Goal: Information Seeking & Learning: Learn about a topic

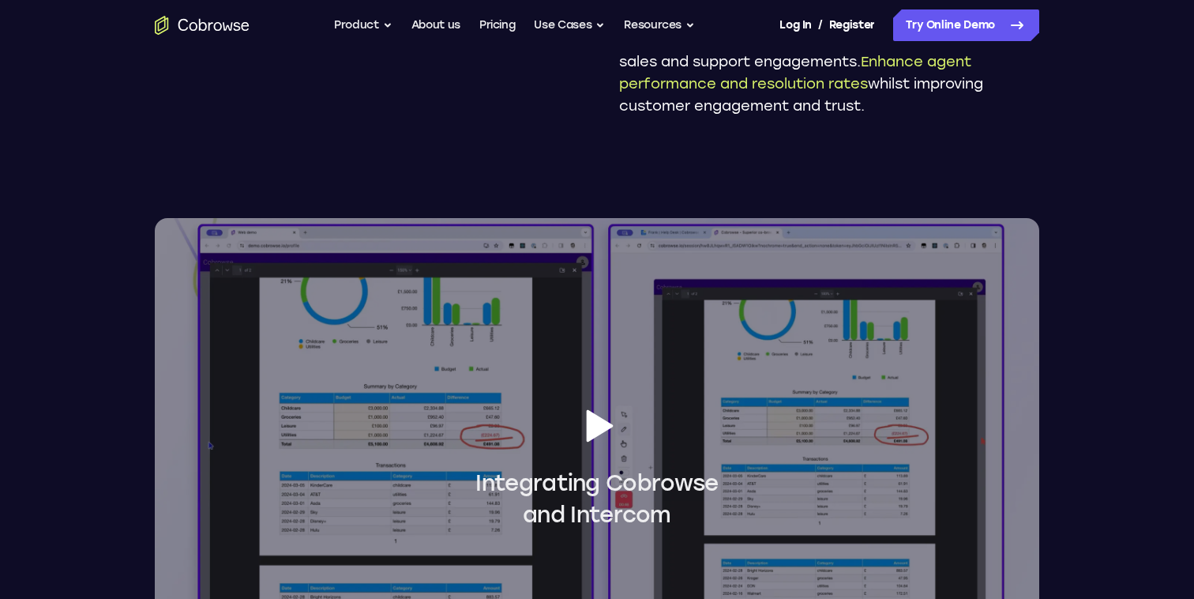
scroll to position [1192, 0]
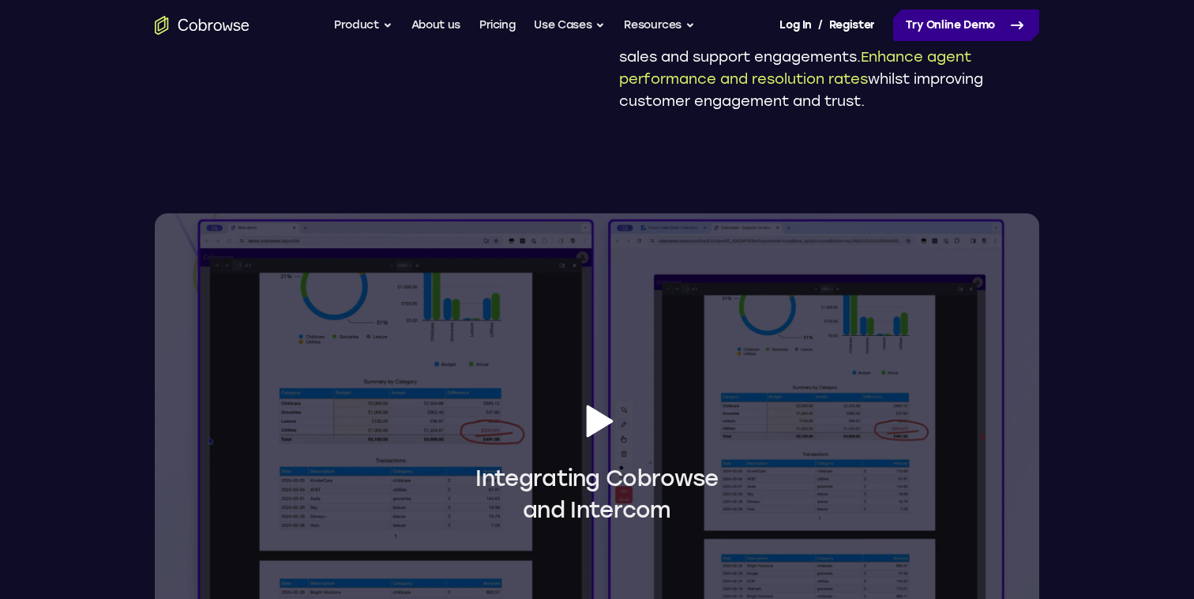
click at [939, 31] on link "Try Online Demo" at bounding box center [966, 25] width 146 height 32
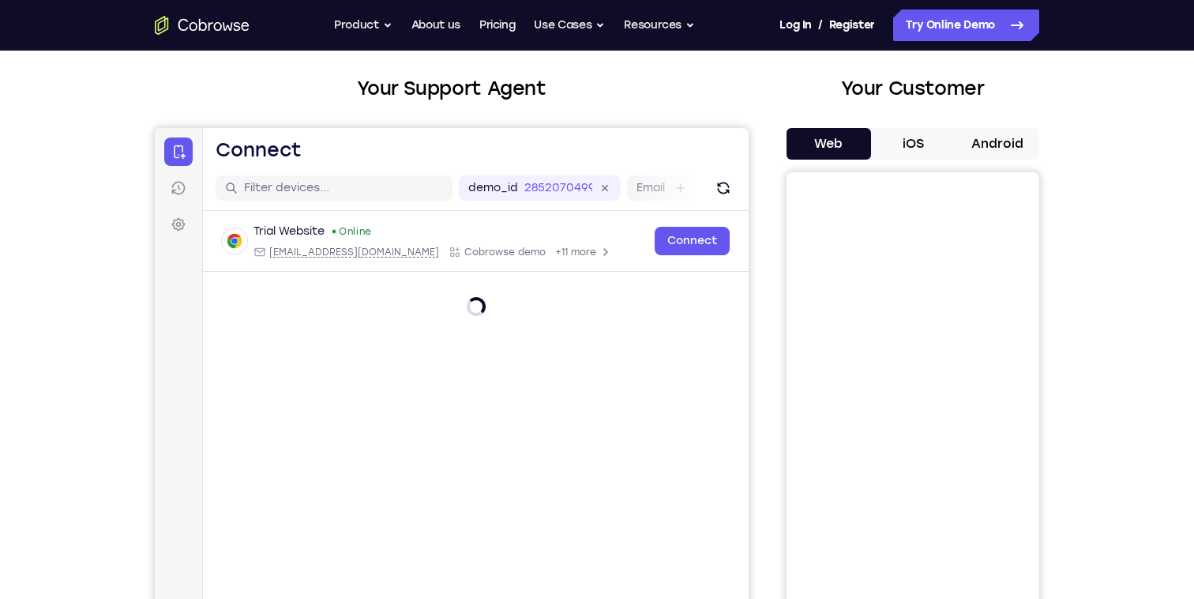
scroll to position [81, 0]
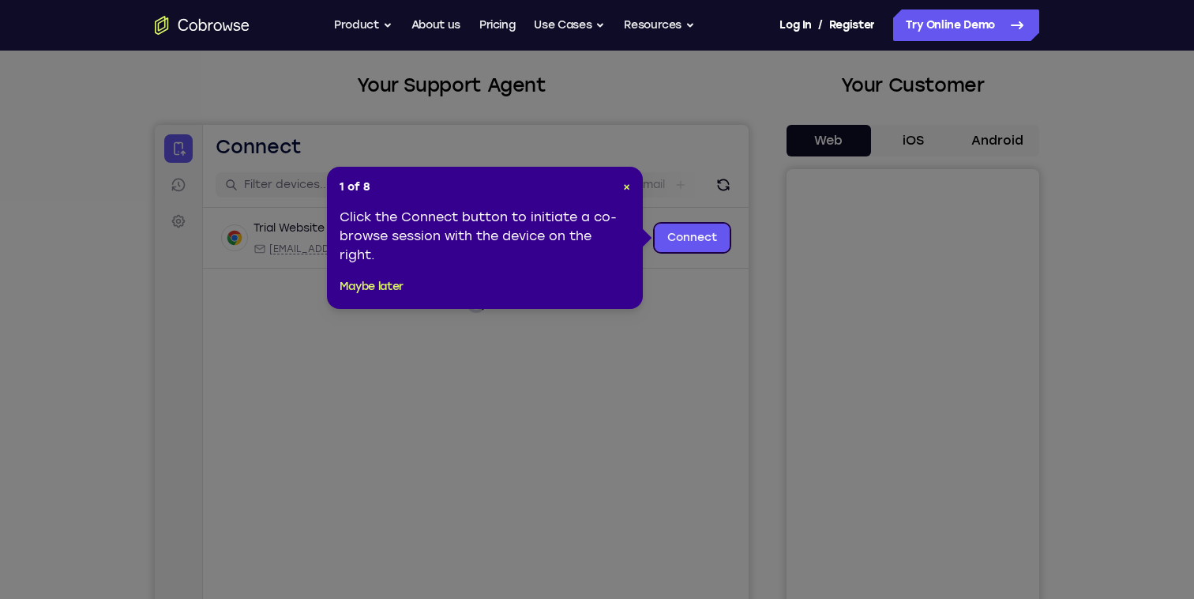
click at [627, 196] on div "1 of 8 × Click the Connect button to initiate a co-browse session with the devi…" at bounding box center [485, 238] width 316 height 142
click at [687, 231] on link "Connect" at bounding box center [692, 238] width 75 height 28
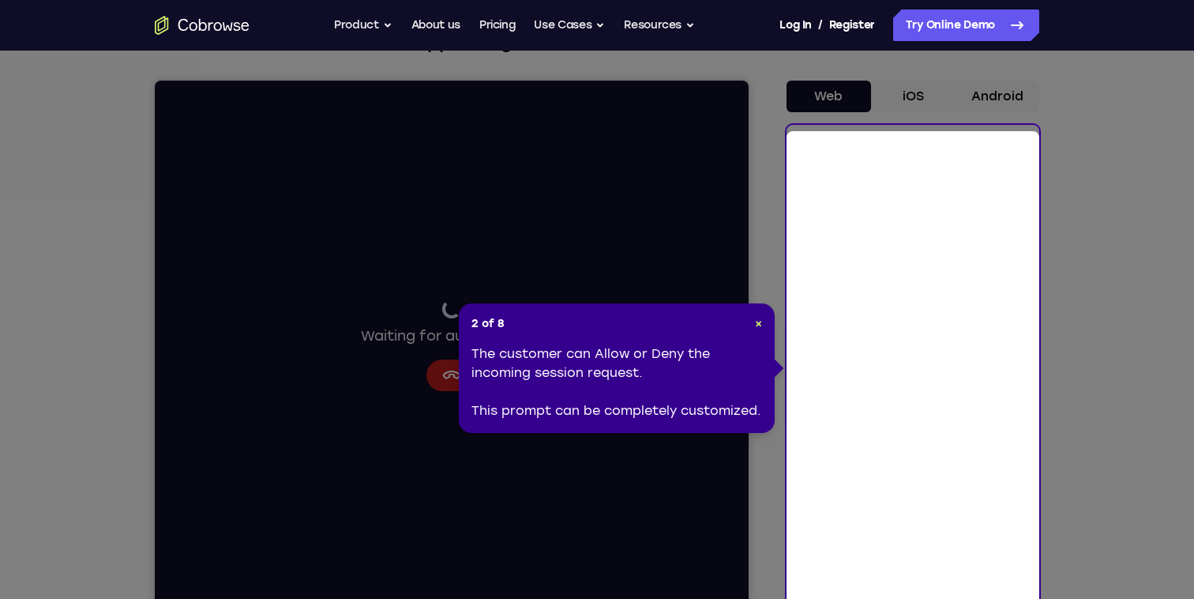
scroll to position [118, 0]
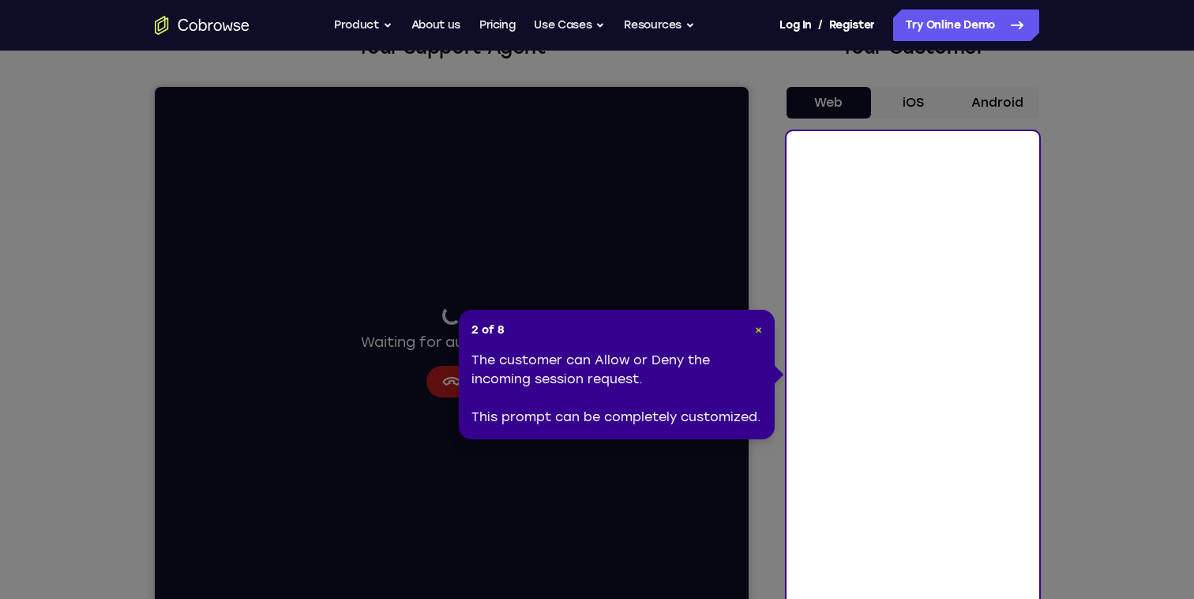
click at [761, 333] on span "×" at bounding box center [758, 329] width 7 height 13
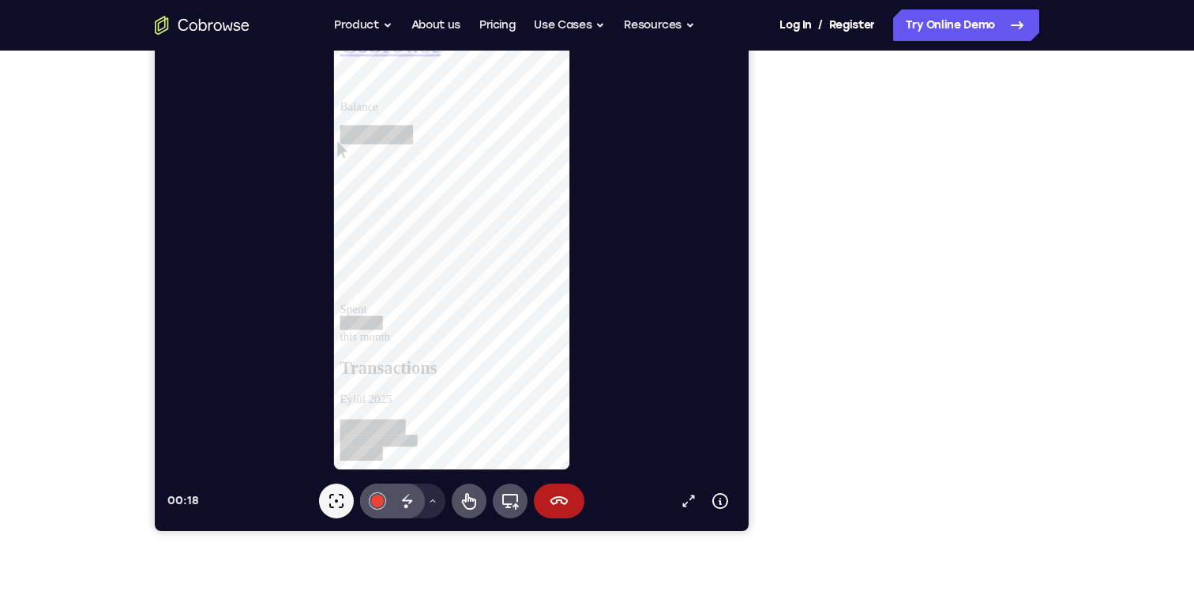
scroll to position [217, 0]
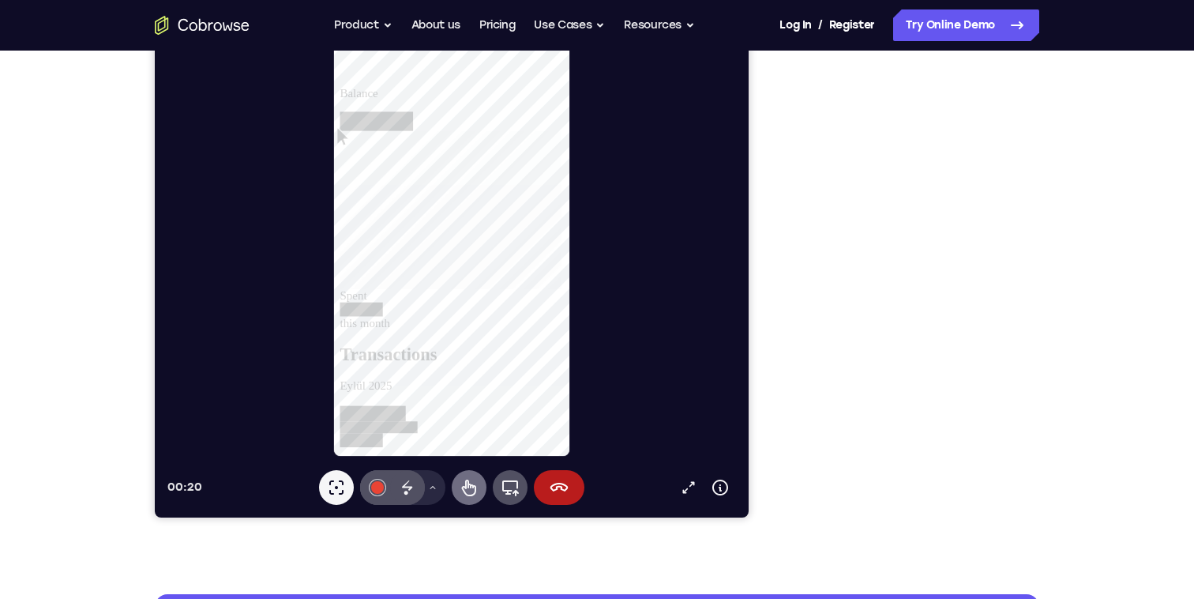
click at [474, 499] on button "Remote control" at bounding box center [469, 487] width 35 height 35
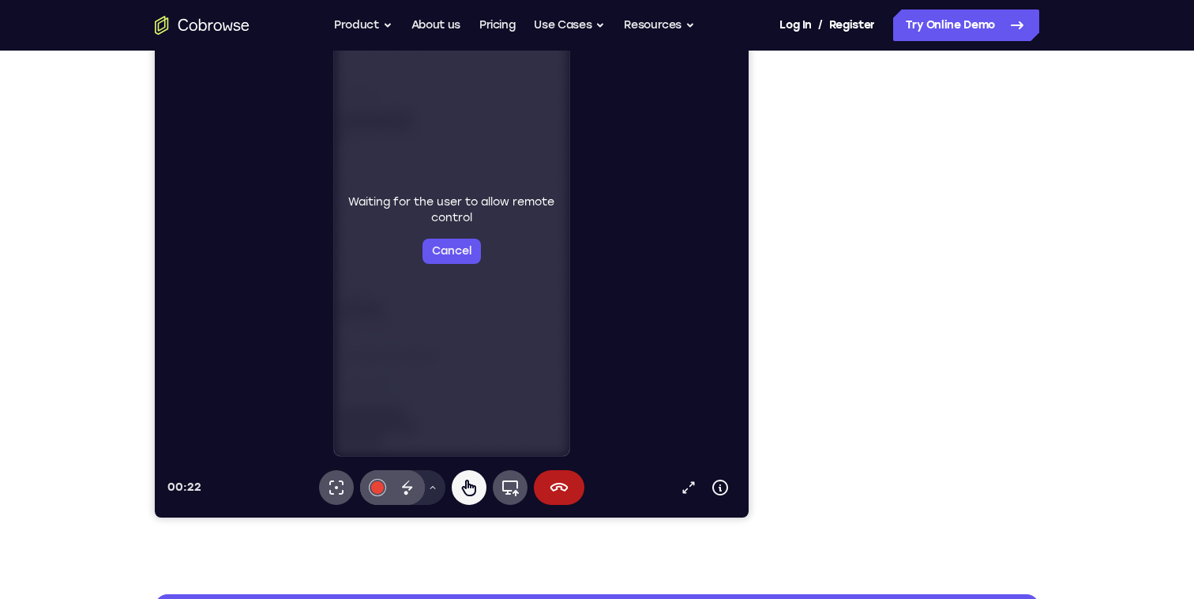
click at [557, 273] on div "Waiting for the user to allow remote control Cancel" at bounding box center [452, 228] width 236 height 453
click at [464, 257] on button "Cancel" at bounding box center [452, 251] width 58 height 25
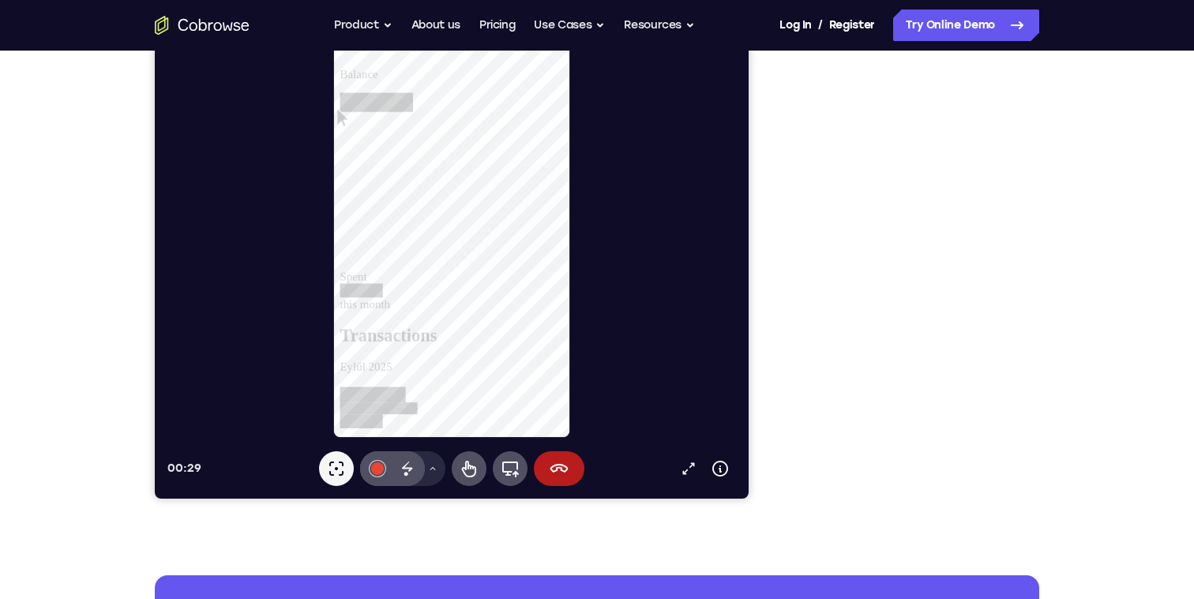
scroll to position [232, 0]
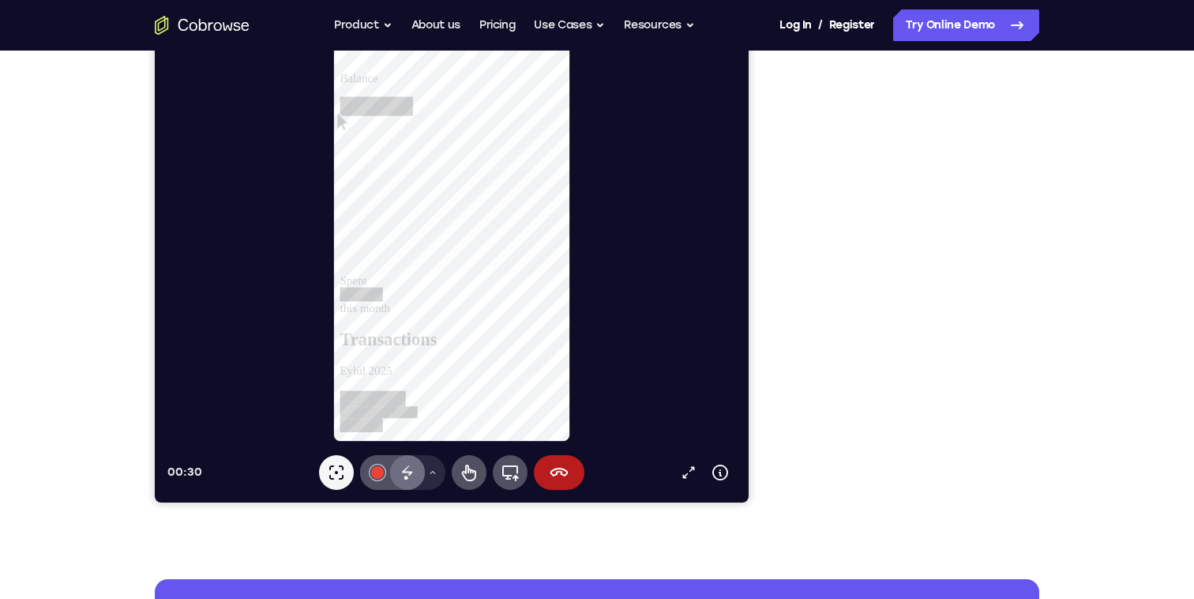
click at [411, 476] on icon at bounding box center [407, 472] width 19 height 19
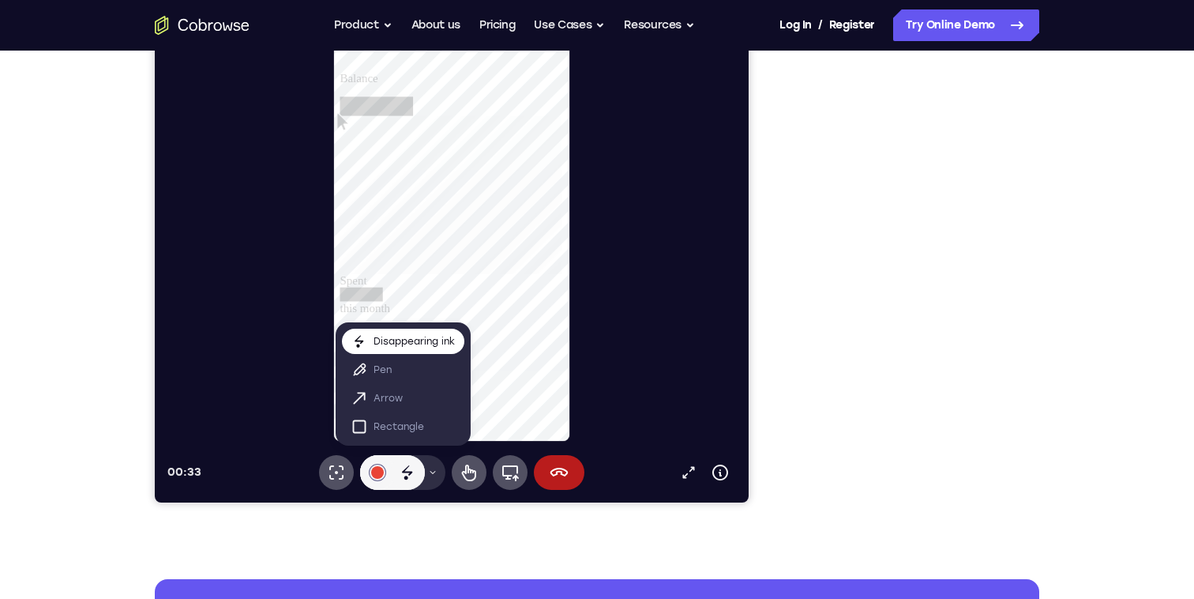
click at [442, 340] on p "Disappearing ink" at bounding box center [414, 341] width 81 height 16
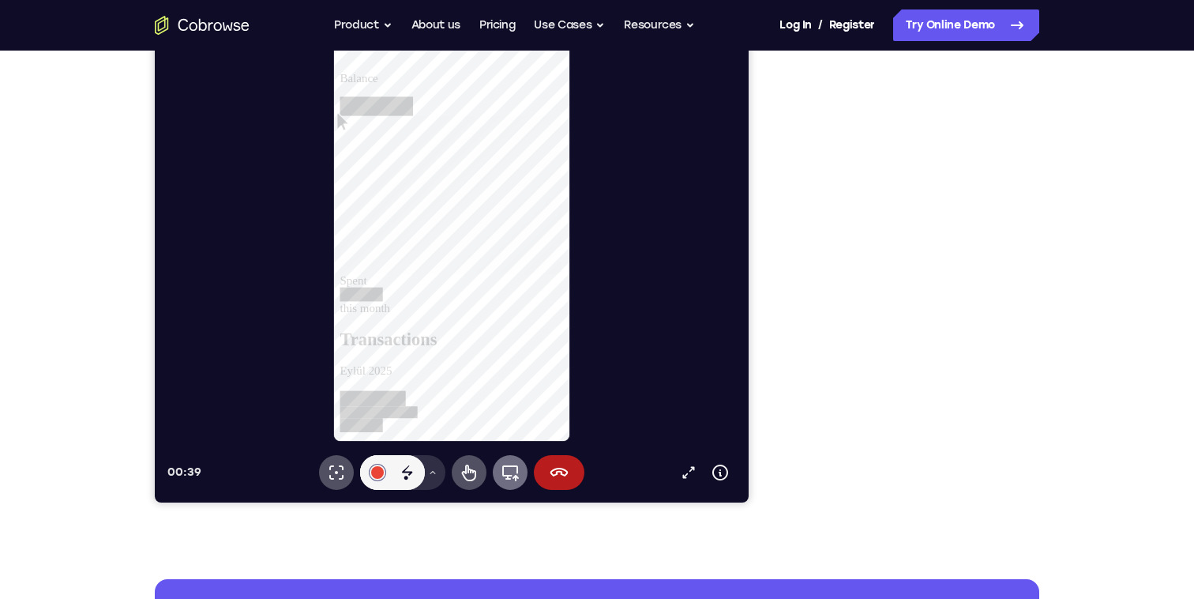
click at [503, 474] on icon at bounding box center [510, 473] width 17 height 16
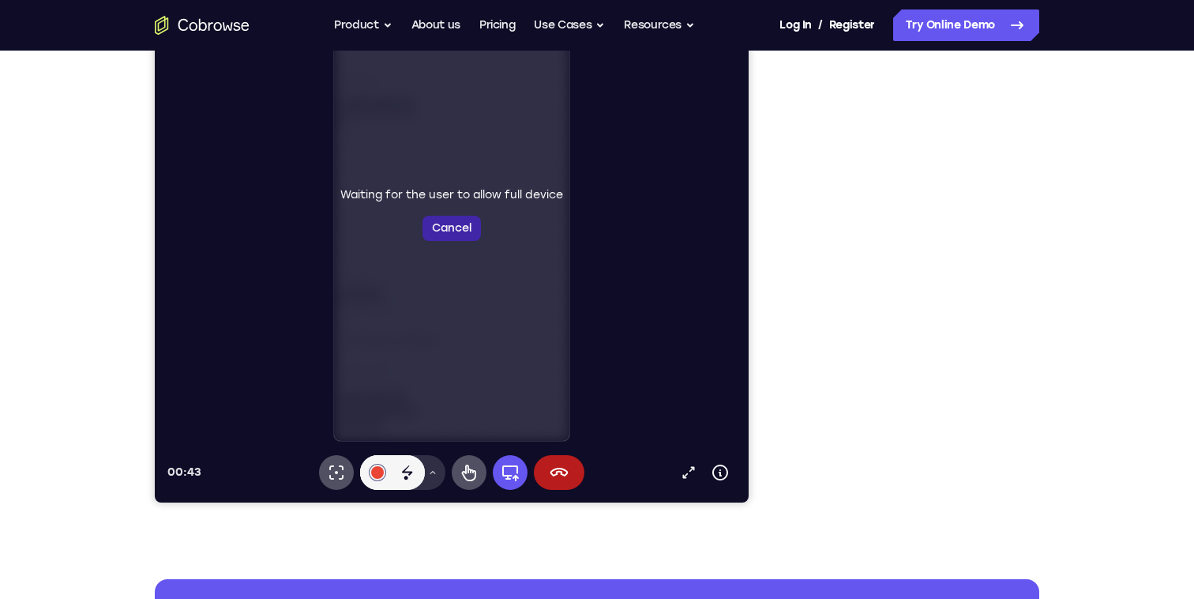
click at [470, 237] on button "Cancel" at bounding box center [452, 228] width 58 height 25
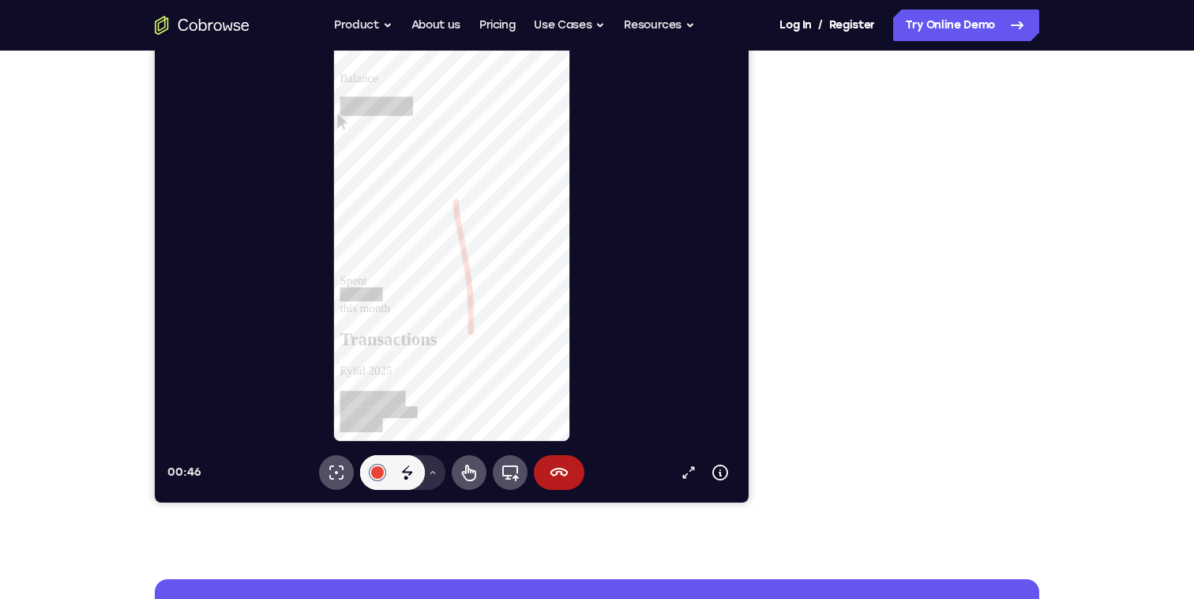
scroll to position [233, 0]
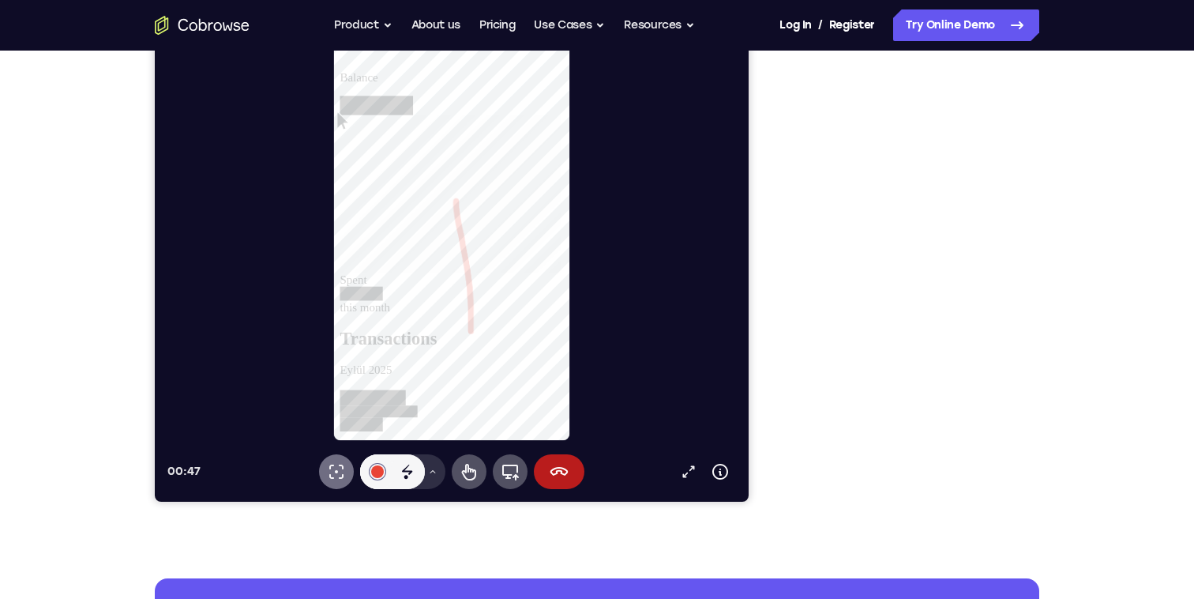
click at [329, 476] on icon at bounding box center [336, 471] width 19 height 19
click at [681, 472] on icon at bounding box center [689, 472] width 16 height 16
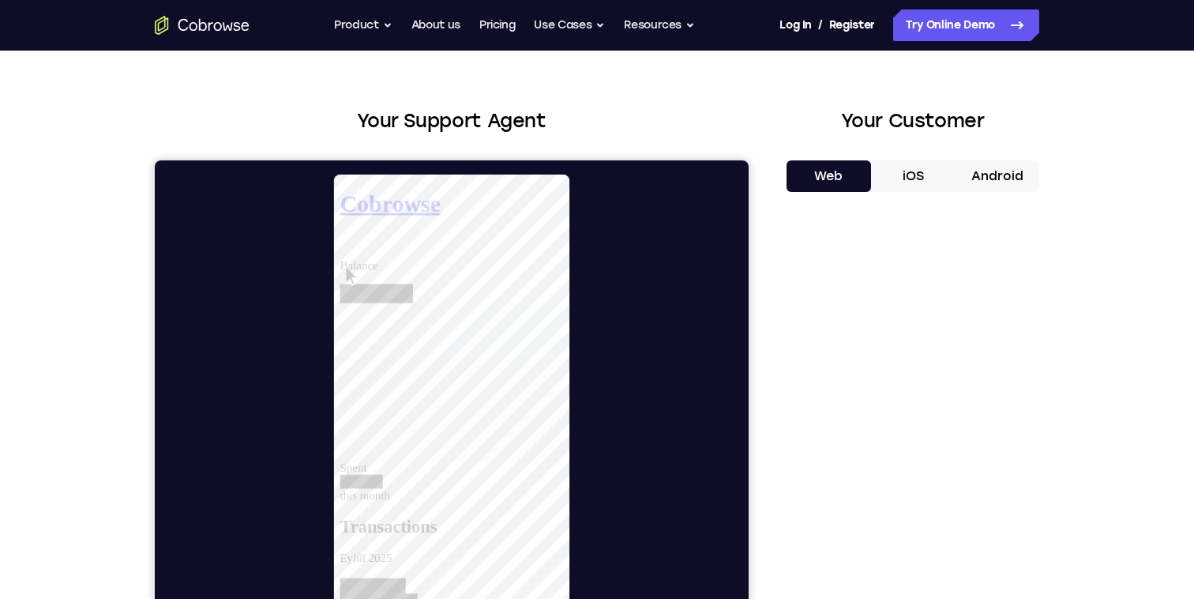
scroll to position [49, 0]
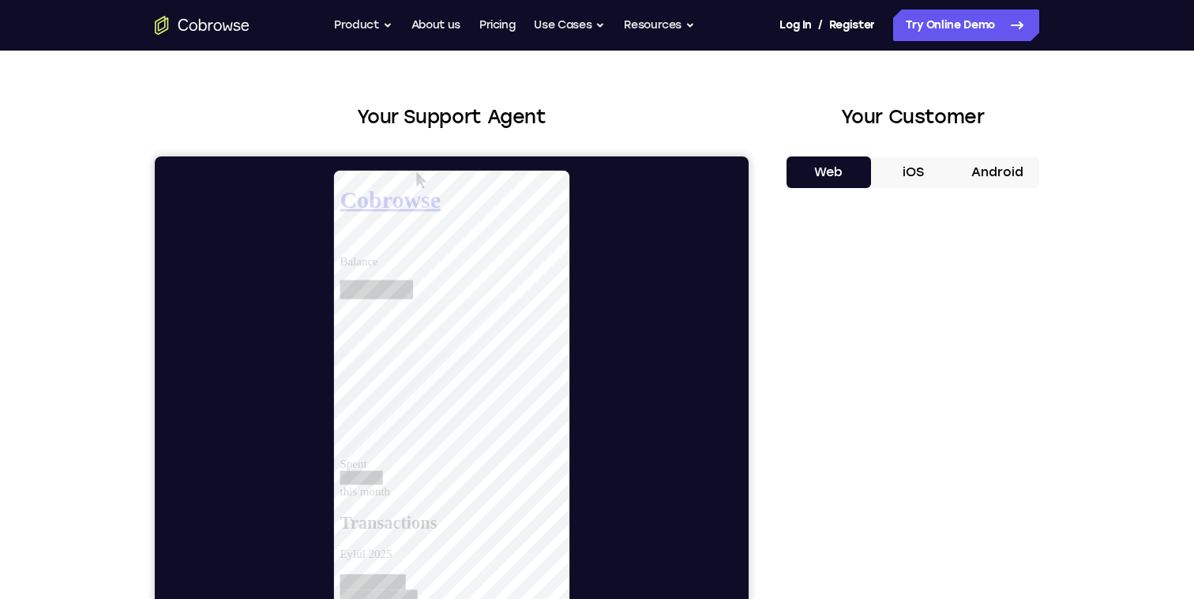
click at [905, 162] on button "iOS" at bounding box center [913, 172] width 85 height 32
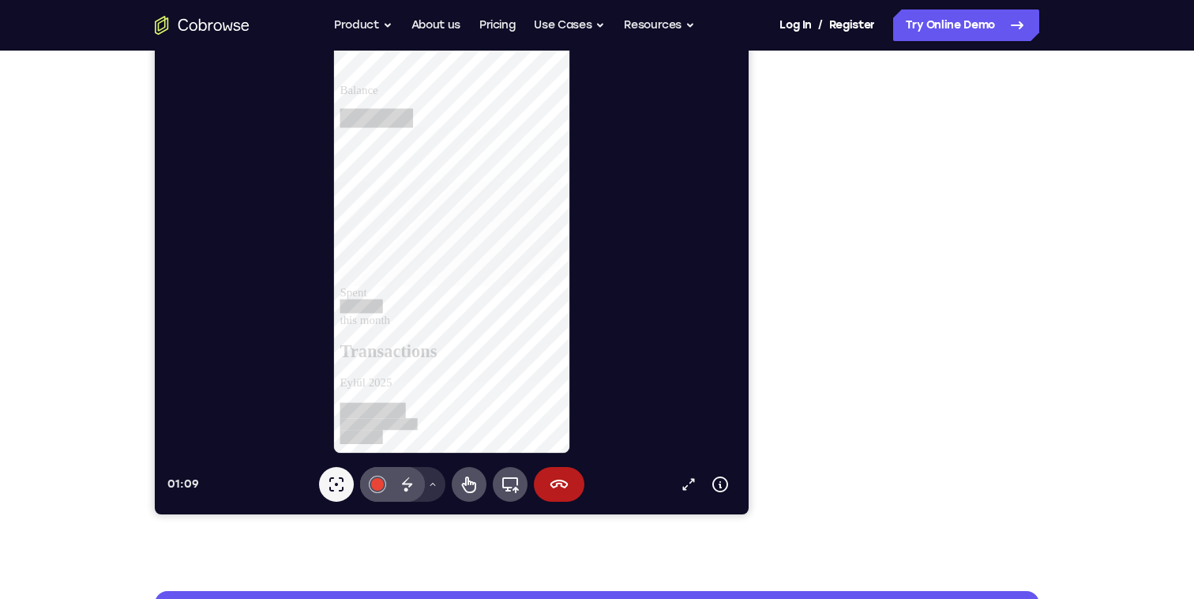
scroll to position [179, 0]
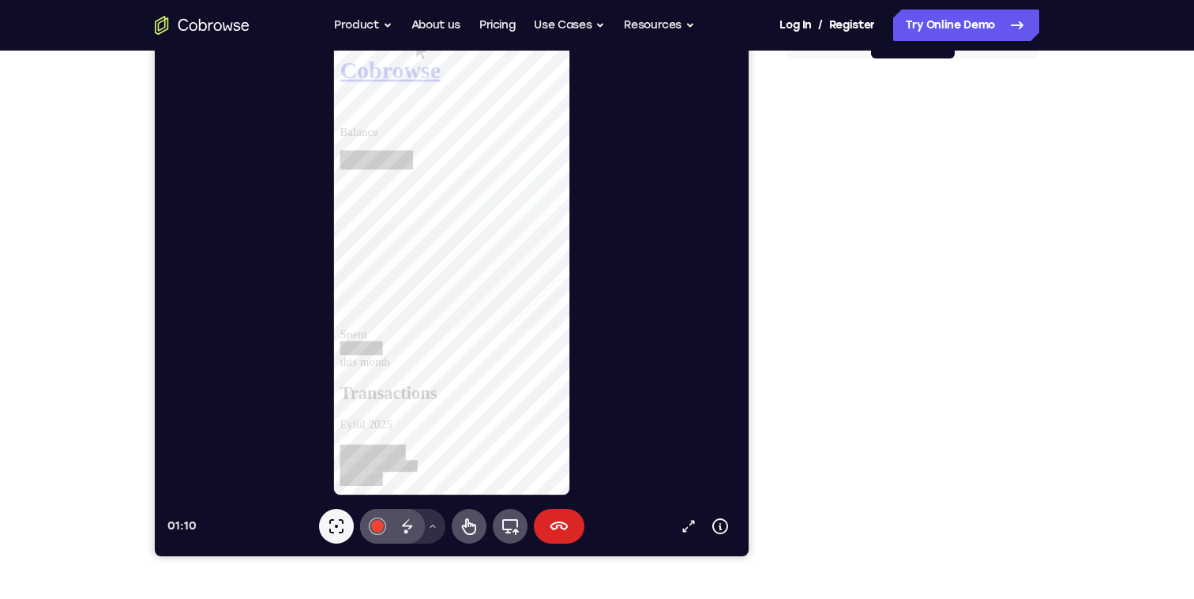
click at [563, 537] on button "End session" at bounding box center [559, 526] width 51 height 35
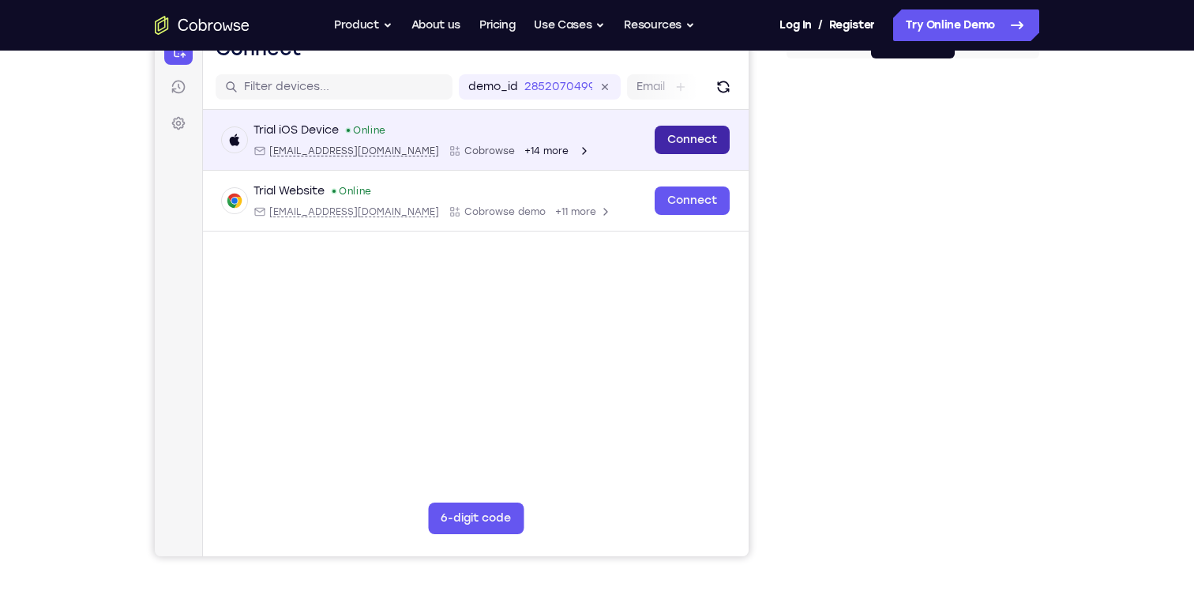
click at [667, 133] on link "Connect" at bounding box center [692, 140] width 75 height 28
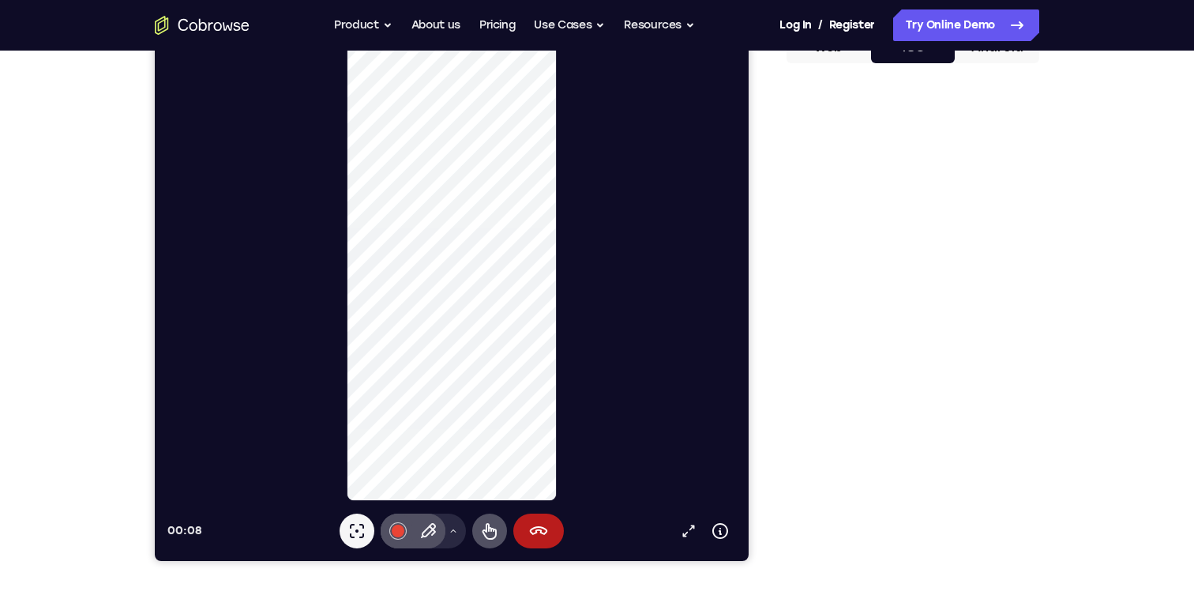
scroll to position [203, 0]
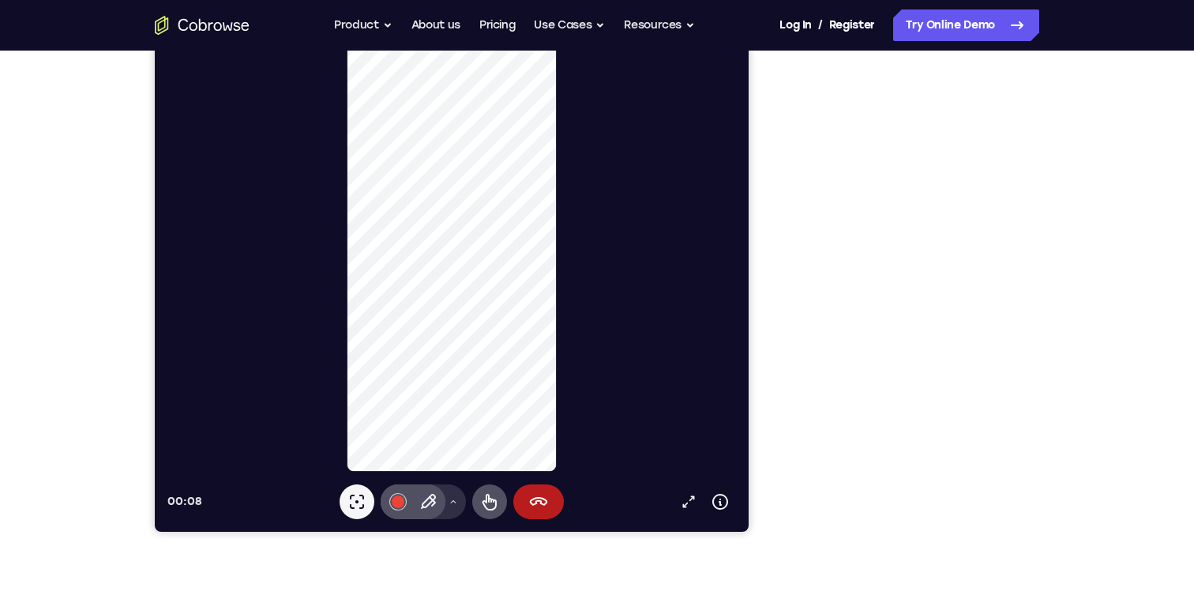
click at [457, 507] on button "Drawing tools menu" at bounding box center [453, 501] width 25 height 35
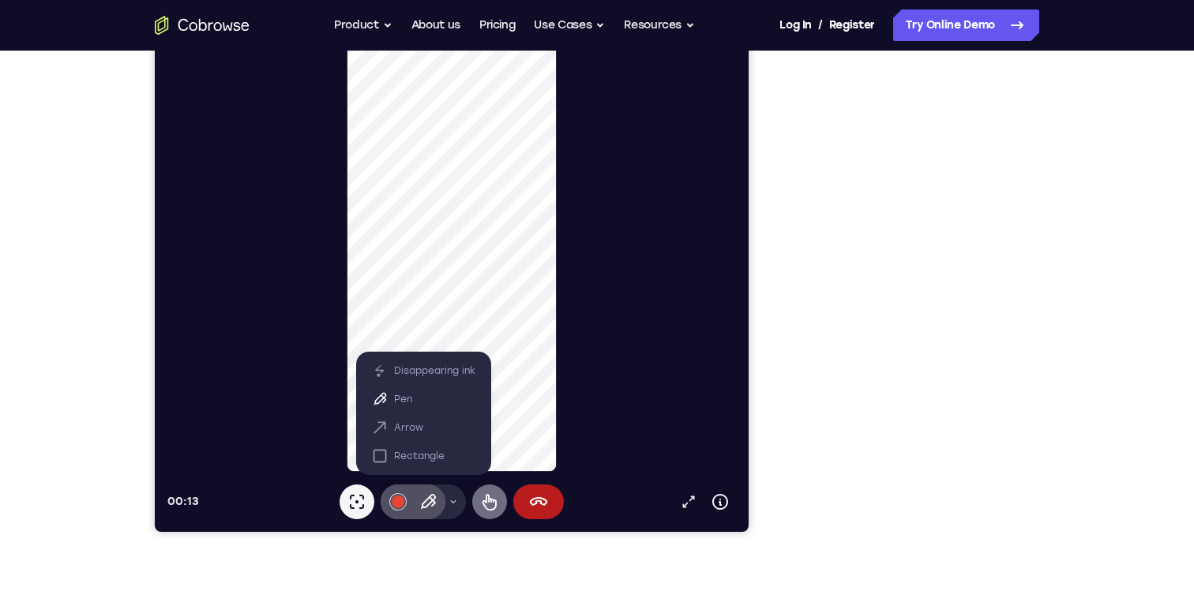
click at [487, 498] on icon at bounding box center [490, 502] width 14 height 17
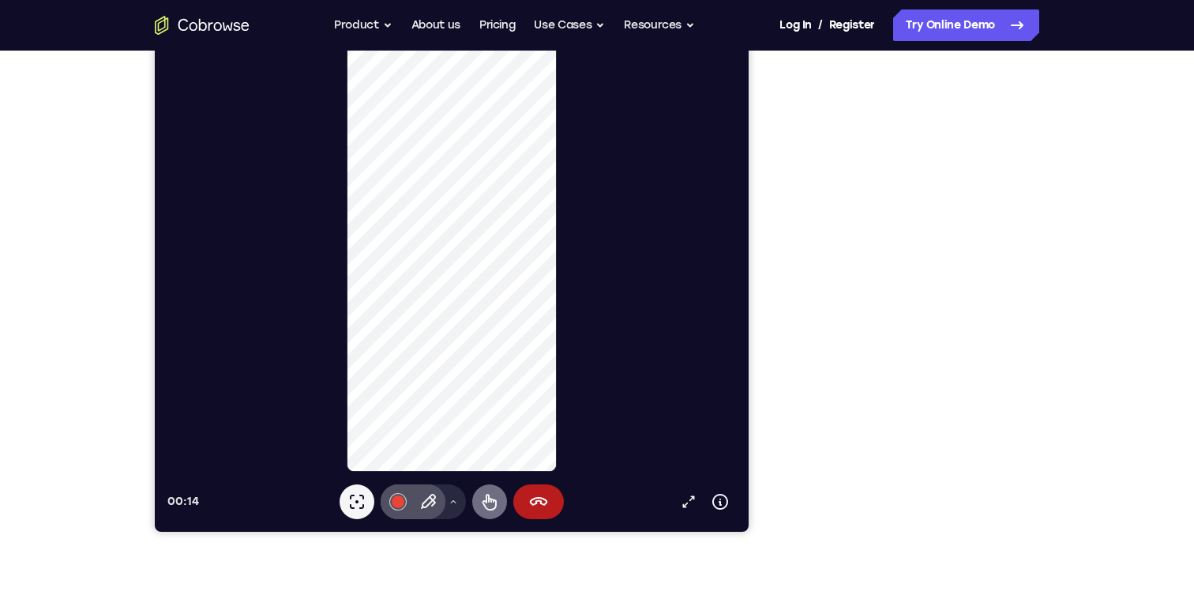
click at [489, 495] on icon at bounding box center [490, 502] width 14 height 17
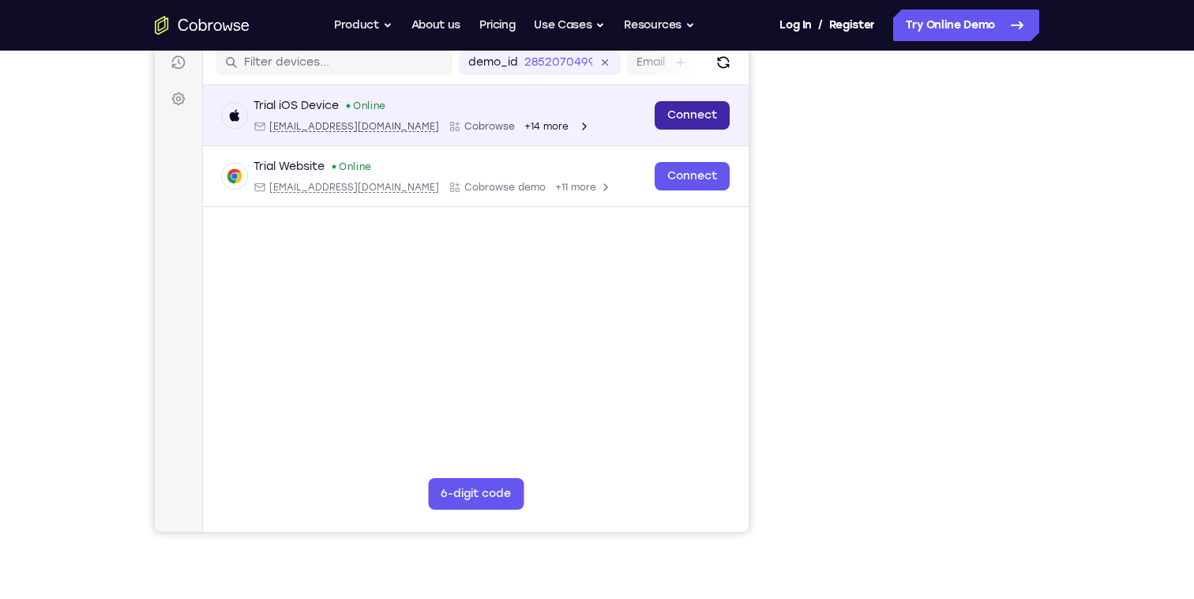
click at [675, 115] on link "Connect" at bounding box center [692, 115] width 75 height 28
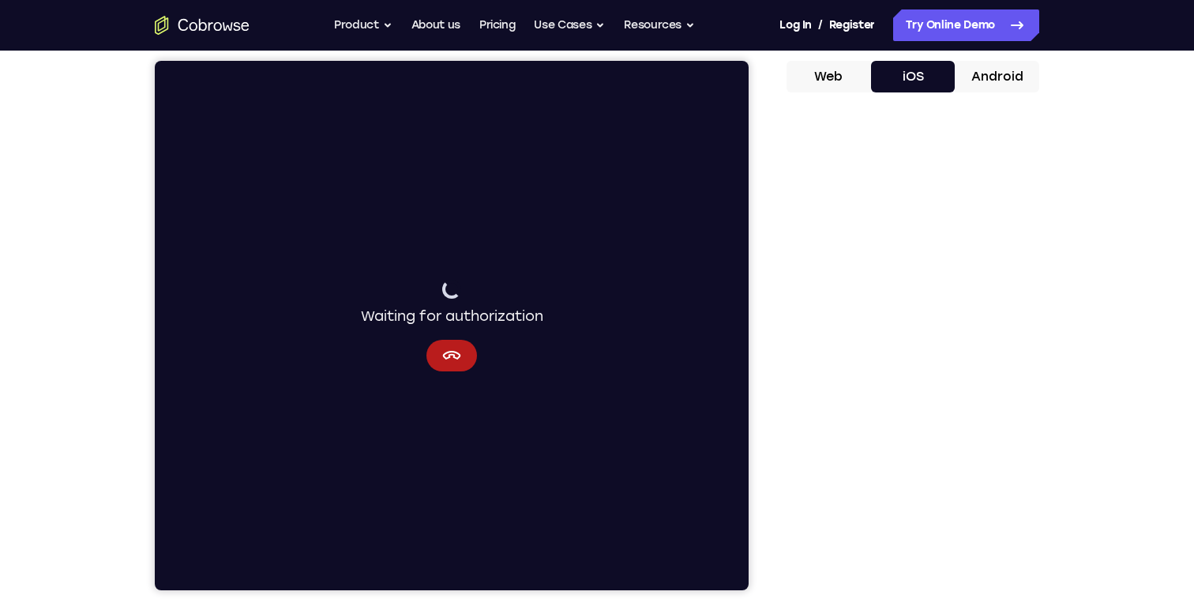
scroll to position [146, 0]
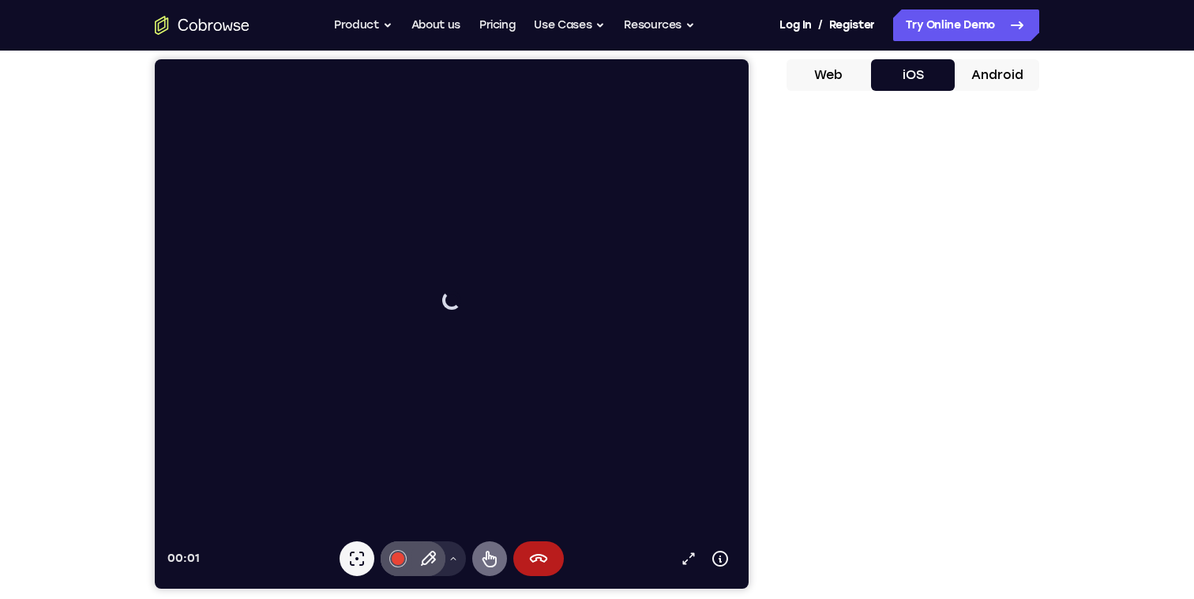
click at [489, 556] on icon at bounding box center [490, 559] width 14 height 17
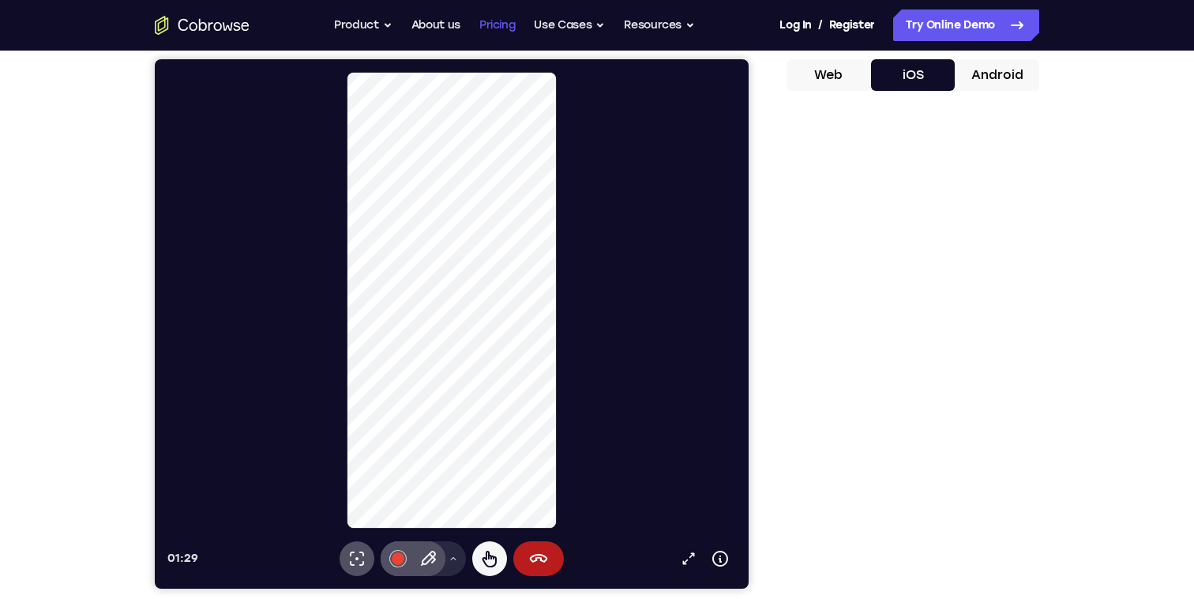
click at [488, 28] on link "Pricing" at bounding box center [497, 25] width 36 height 32
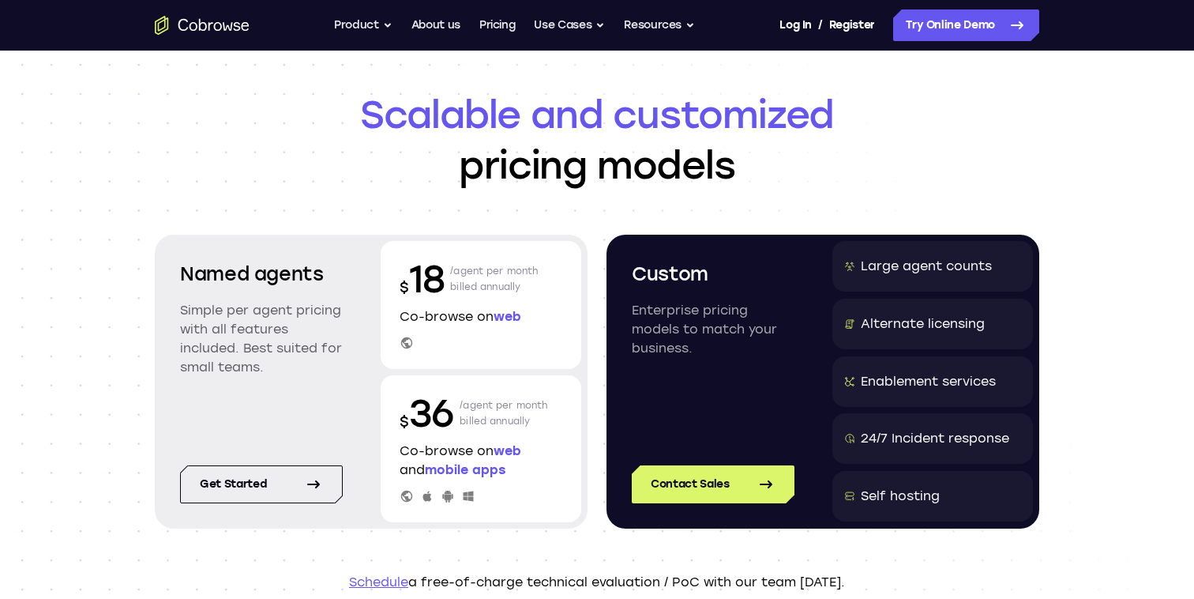
scroll to position [48, 0]
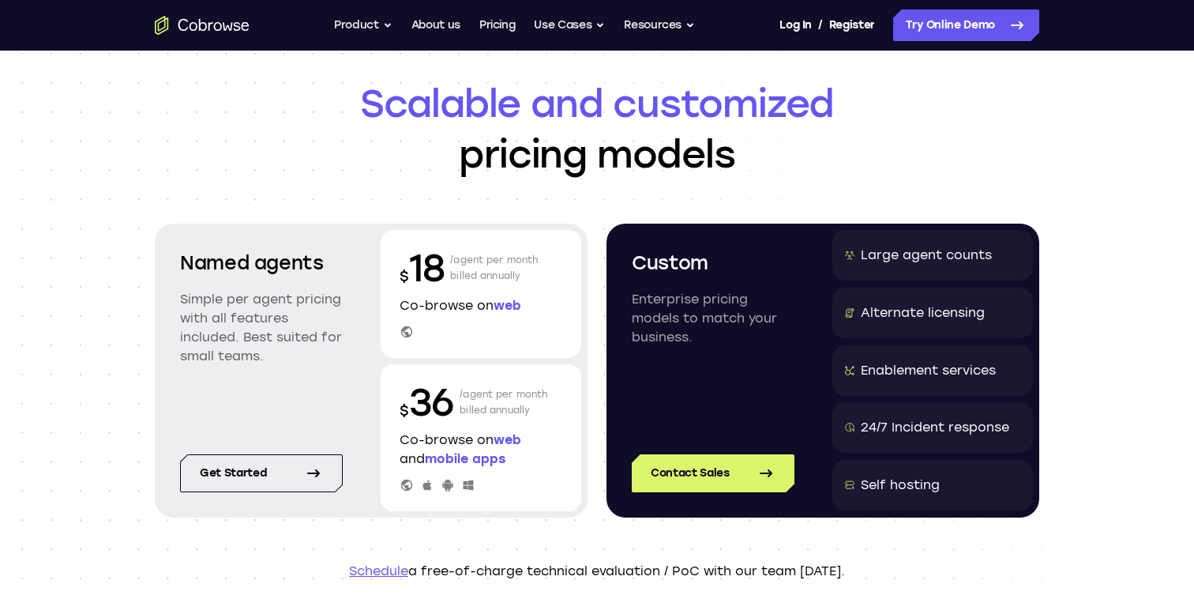
click at [403, 426] on p "$ 36" at bounding box center [427, 402] width 54 height 51
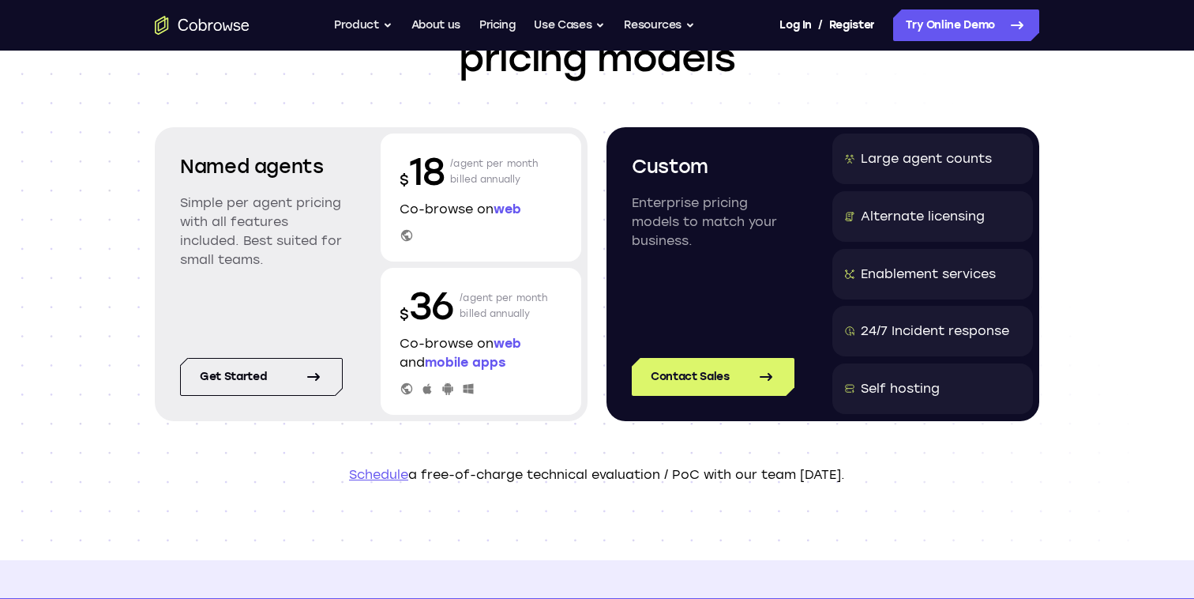
scroll to position [149, 0]
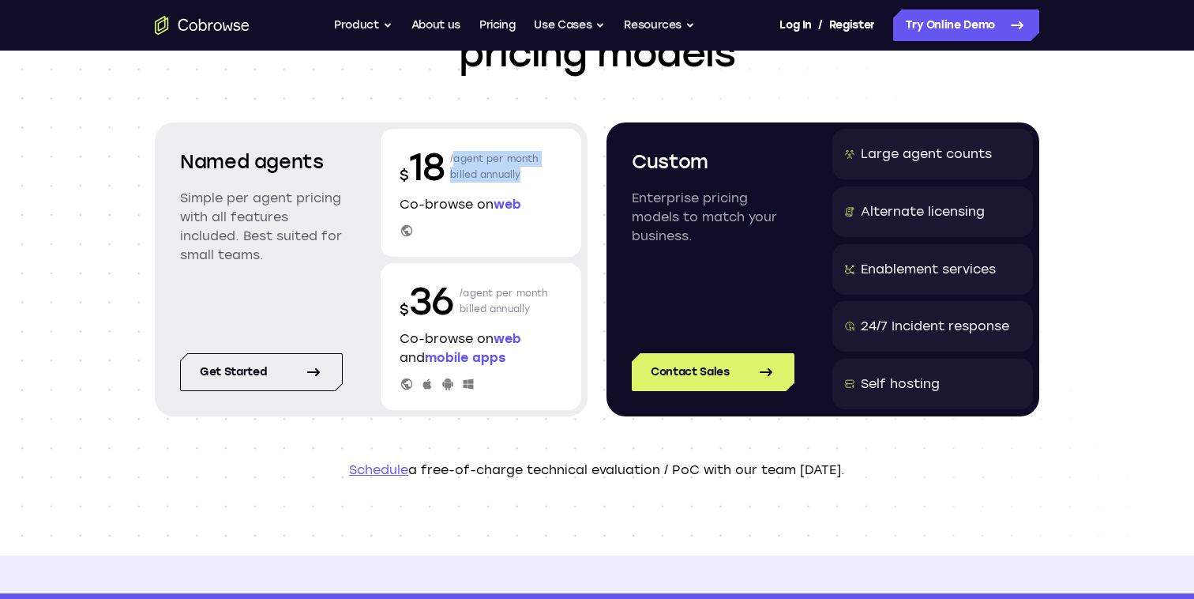
drag, startPoint x: 534, startPoint y: 175, endPoint x: 448, endPoint y: 159, distance: 87.7
click at [448, 159] on div "$ 18 /agent per month billed annually" at bounding box center [481, 166] width 163 height 51
click at [438, 131] on div at bounding box center [438, 131] width 0 height 0
click at [697, 299] on div "Custom Enterprise pricing models to match your business." at bounding box center [713, 222] width 201 height 186
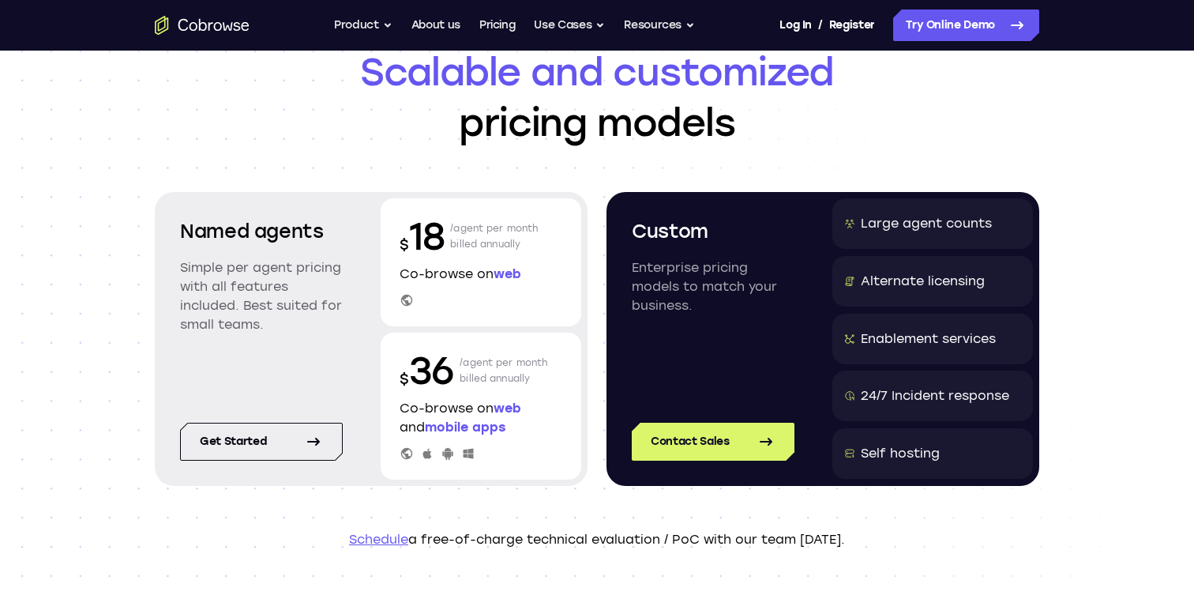
scroll to position [0, 0]
